Goal: Transaction & Acquisition: Subscribe to service/newsletter

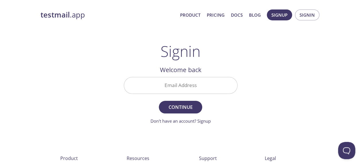
click at [215, 81] on input "Email Address" at bounding box center [180, 85] width 113 height 16
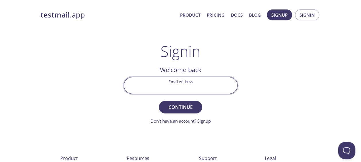
paste input "[EMAIL_ADDRESS][DOMAIN_NAME]"
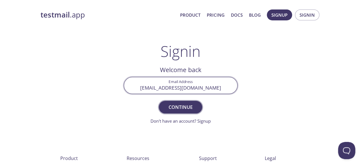
type input "[EMAIL_ADDRESS][DOMAIN_NAME]"
click at [196, 106] on button "Continue" at bounding box center [180, 107] width 43 height 13
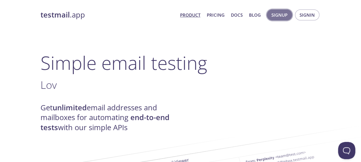
click at [281, 15] on span "Signup" at bounding box center [279, 14] width 16 height 7
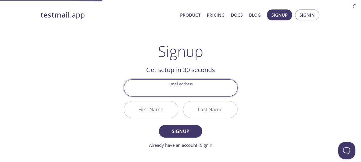
click at [215, 93] on input "Email Address" at bounding box center [180, 87] width 113 height 16
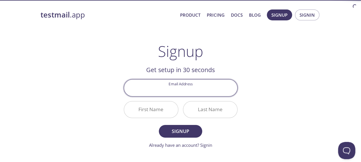
type input "[DOMAIN_NAME]"
